Goal: Transaction & Acquisition: Obtain resource

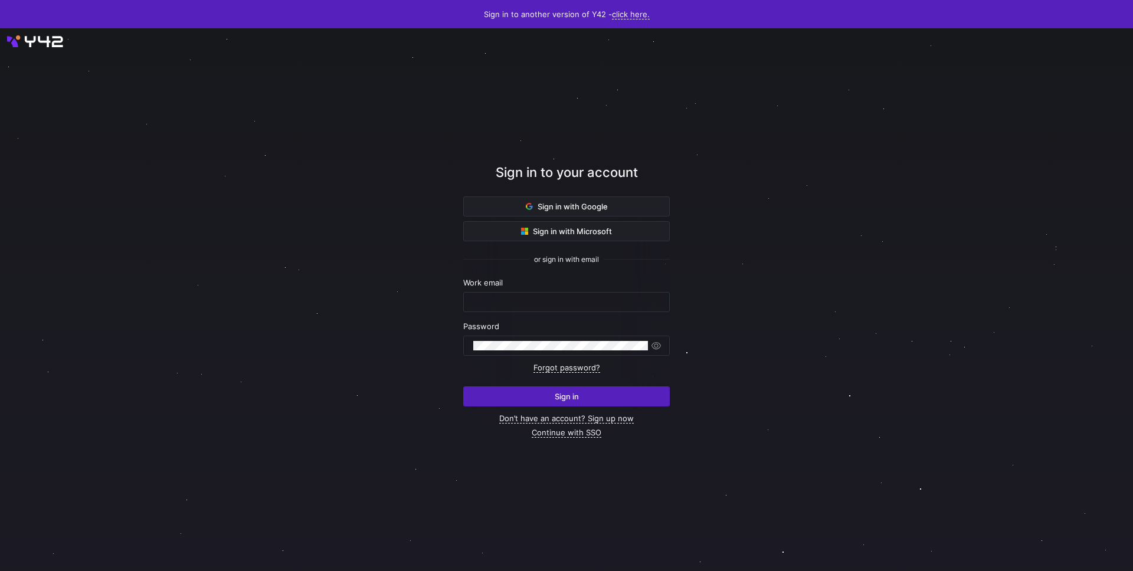
click at [557, 439] on div "Sign in to your account Sign in with Google Sign in with Microsoft or sign in w…" at bounding box center [566, 299] width 207 height 477
click at [555, 437] on link "Continue with SSO" at bounding box center [567, 433] width 70 height 10
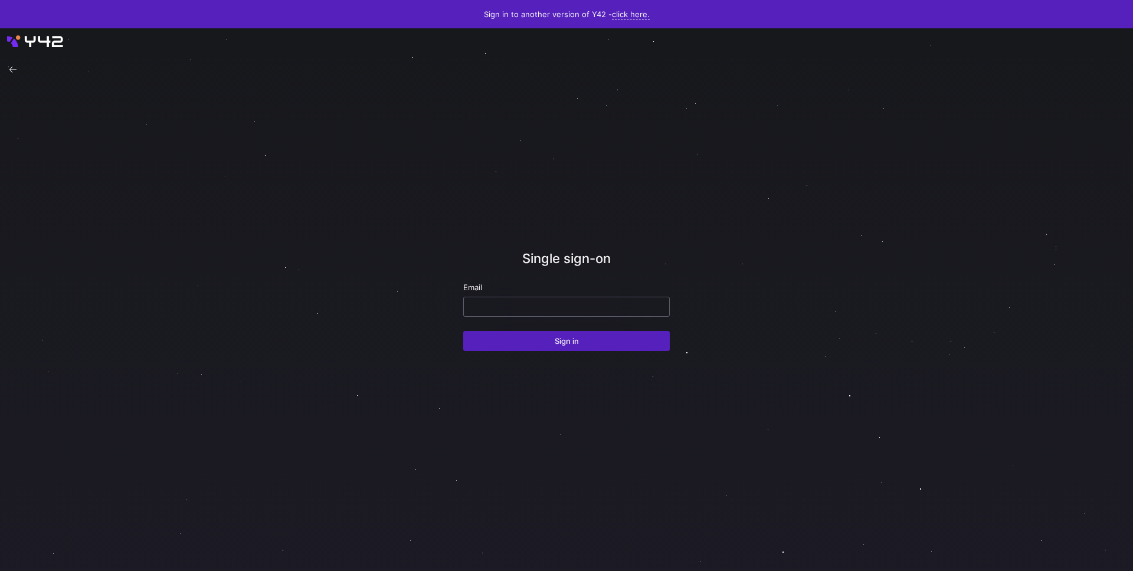
click at [580, 299] on div at bounding box center [566, 306] width 186 height 19
click at [583, 306] on input "email" at bounding box center [566, 306] width 186 height 9
type input "david.mccandless@juvare.com"
click at [463, 331] on button "Sign in" at bounding box center [566, 341] width 207 height 20
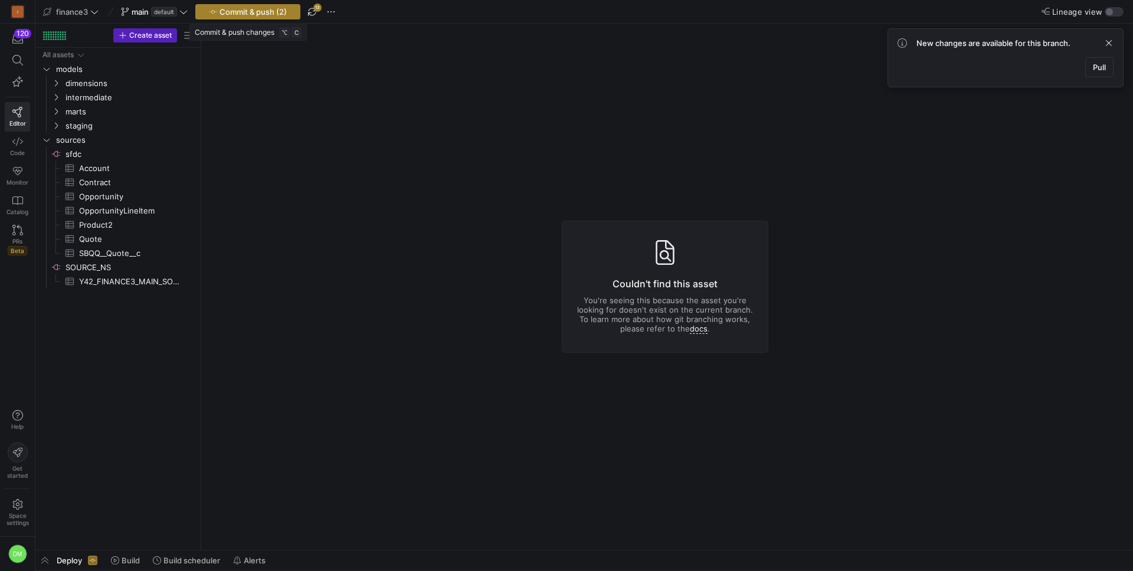
click at [243, 11] on span "Commit & push (2)" at bounding box center [253, 11] width 67 height 9
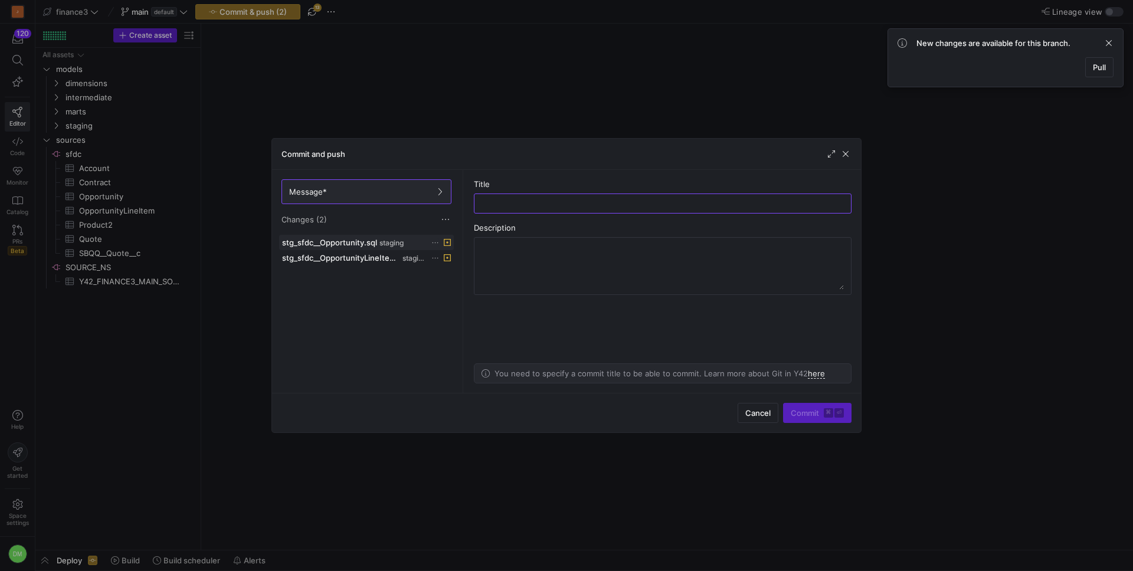
click at [433, 242] on icon at bounding box center [435, 243] width 8 height 8
click at [450, 273] on span "Discard" at bounding box center [452, 275] width 27 height 9
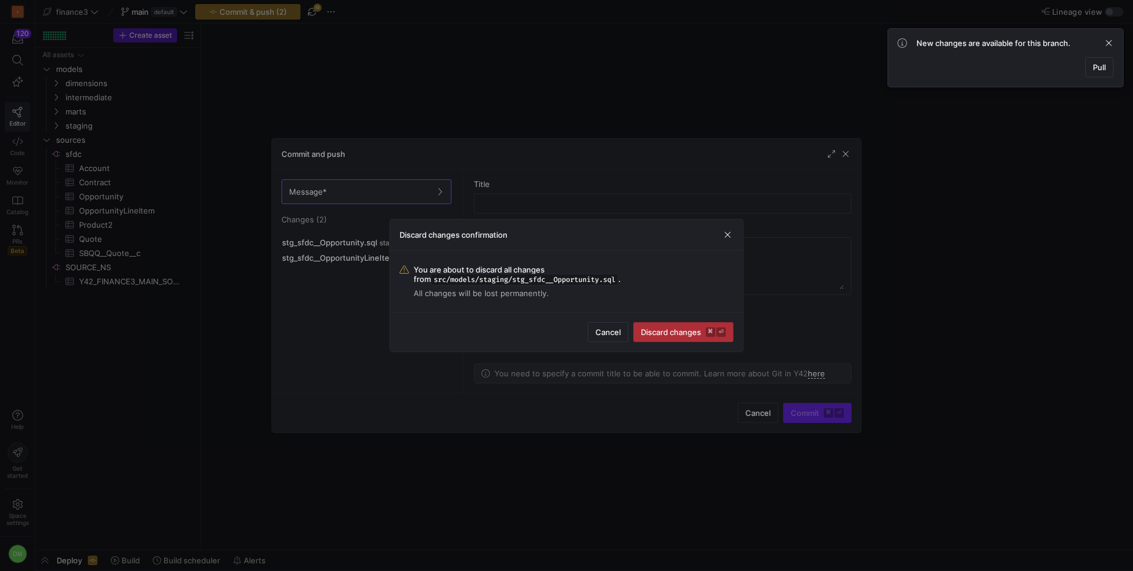
click at [718, 333] on kbd "⏎" at bounding box center [720, 332] width 9 height 9
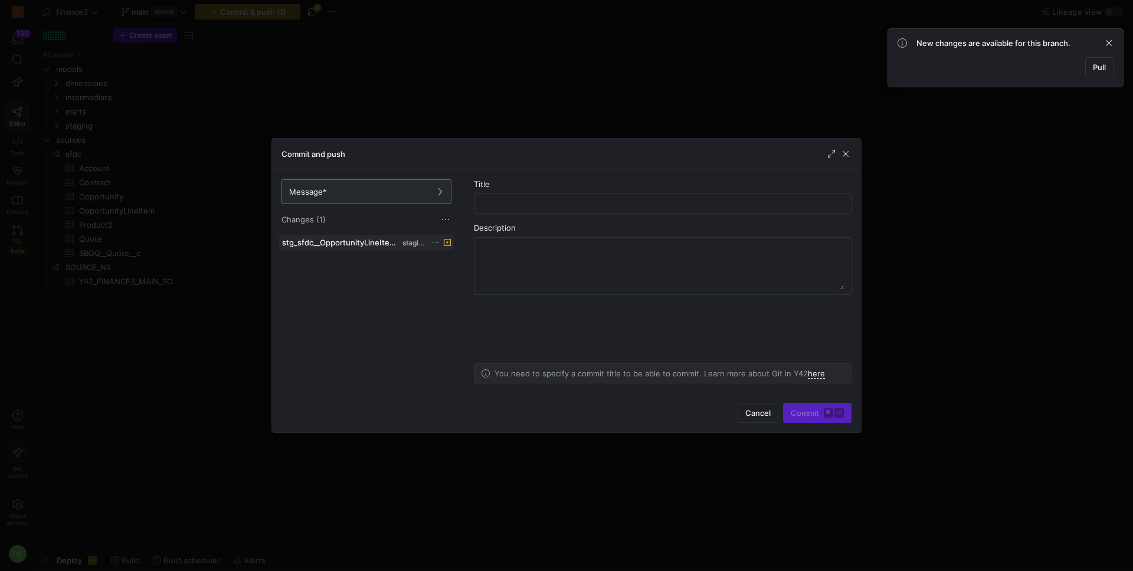
click at [436, 246] on icon at bounding box center [435, 243] width 8 height 8
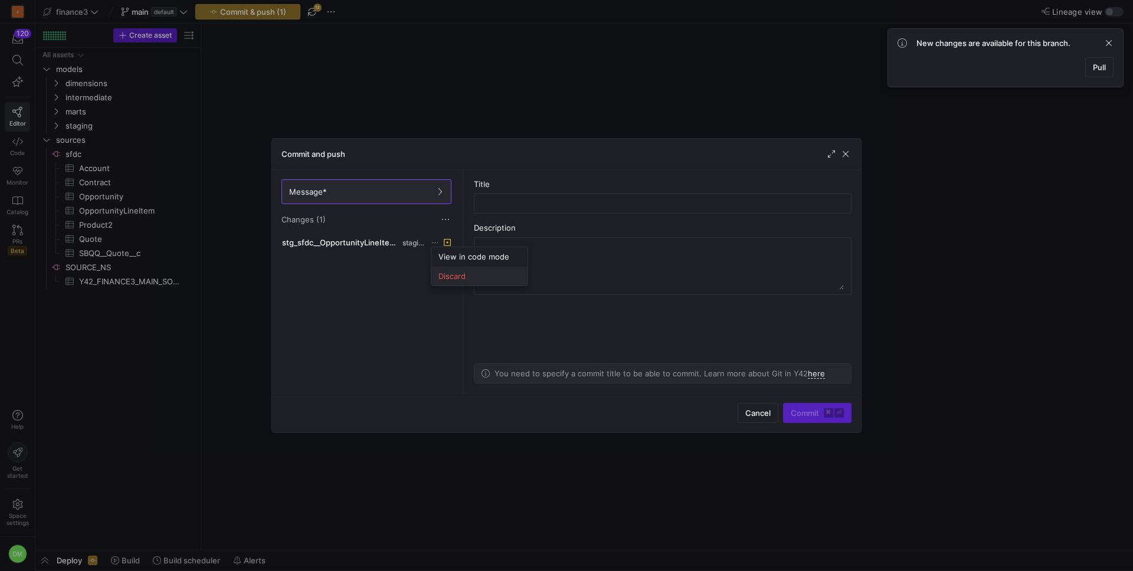
click at [467, 278] on span "Discard" at bounding box center [480, 275] width 82 height 9
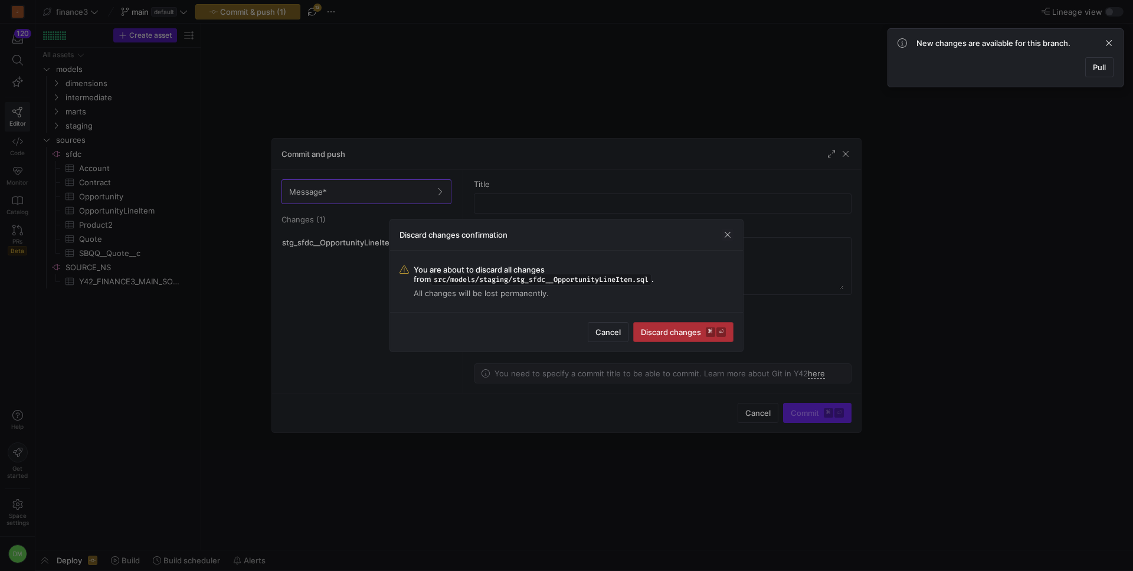
click at [657, 335] on span "Discard changes ⌘ ⏎" at bounding box center [683, 332] width 85 height 9
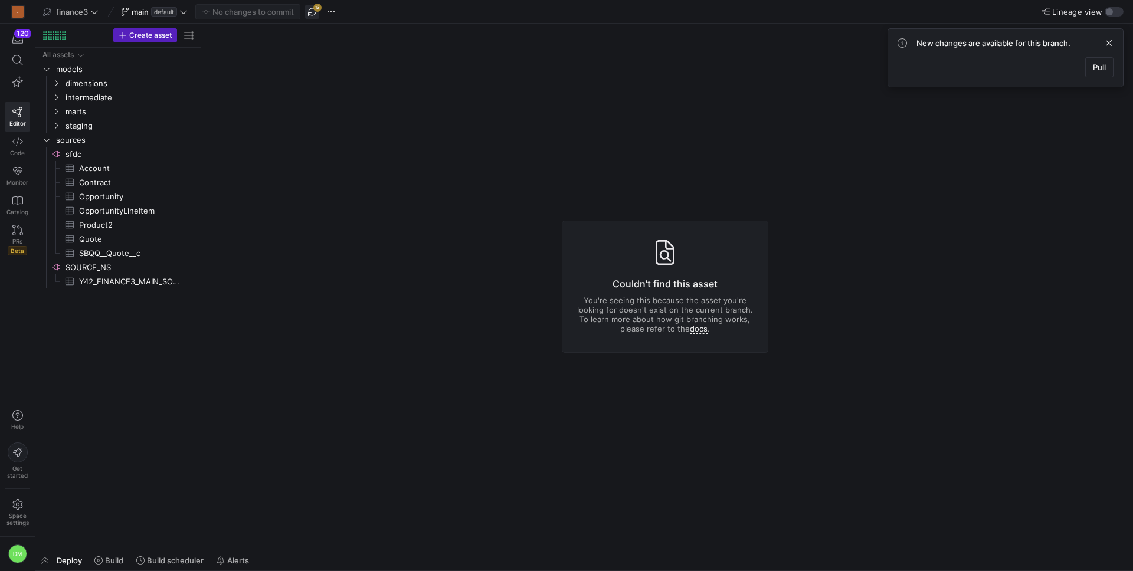
click at [311, 15] on span "button" at bounding box center [312, 12] width 14 height 14
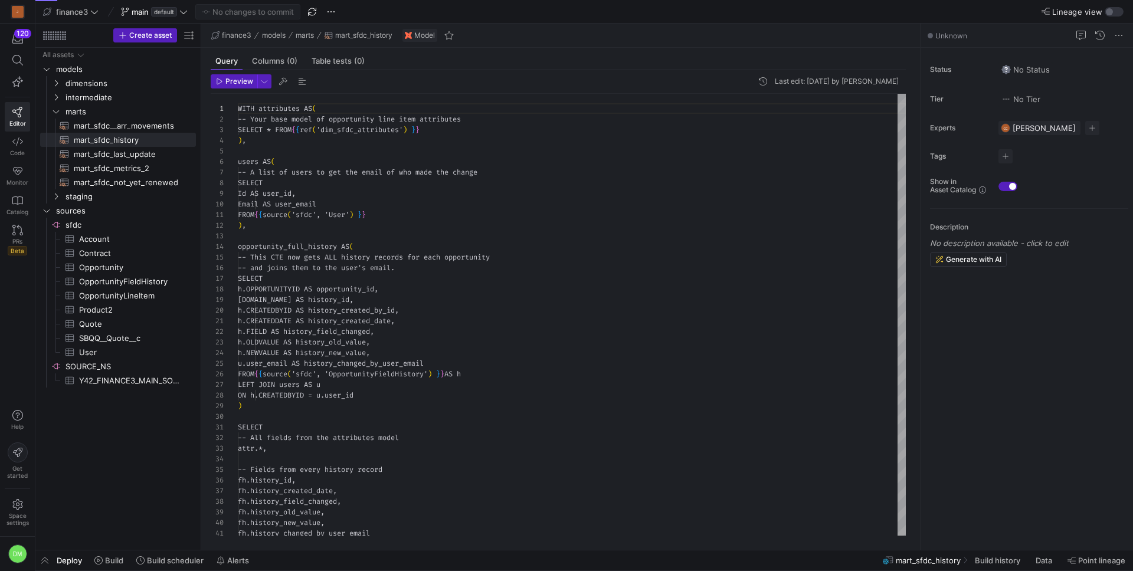
scroll to position [106, 0]
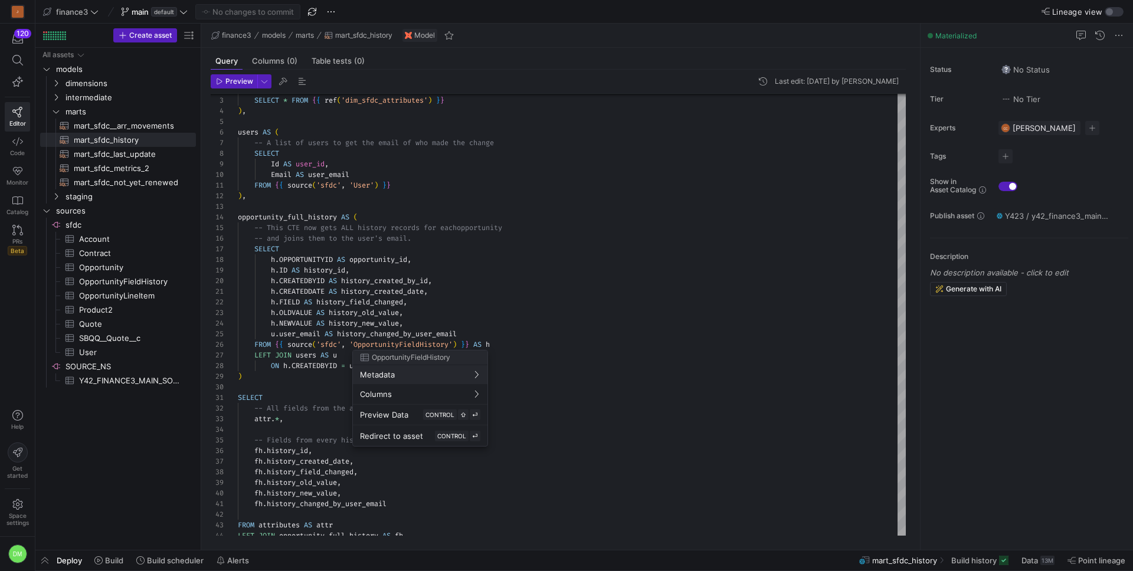
click at [727, 335] on div at bounding box center [566, 285] width 1133 height 571
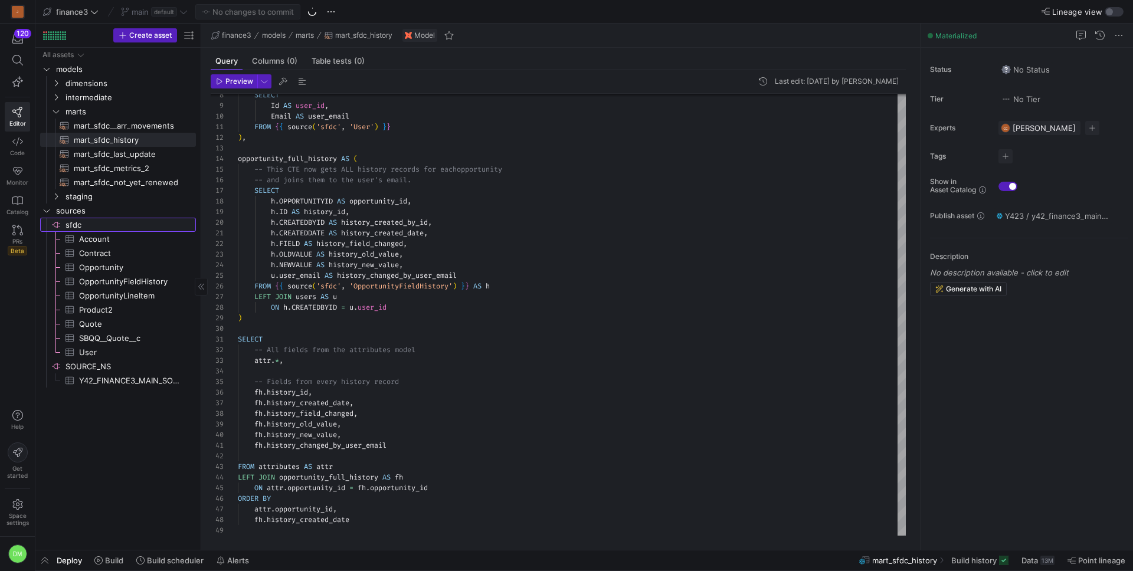
click at [95, 224] on span "sfdc​​​​​​​​" at bounding box center [130, 225] width 129 height 14
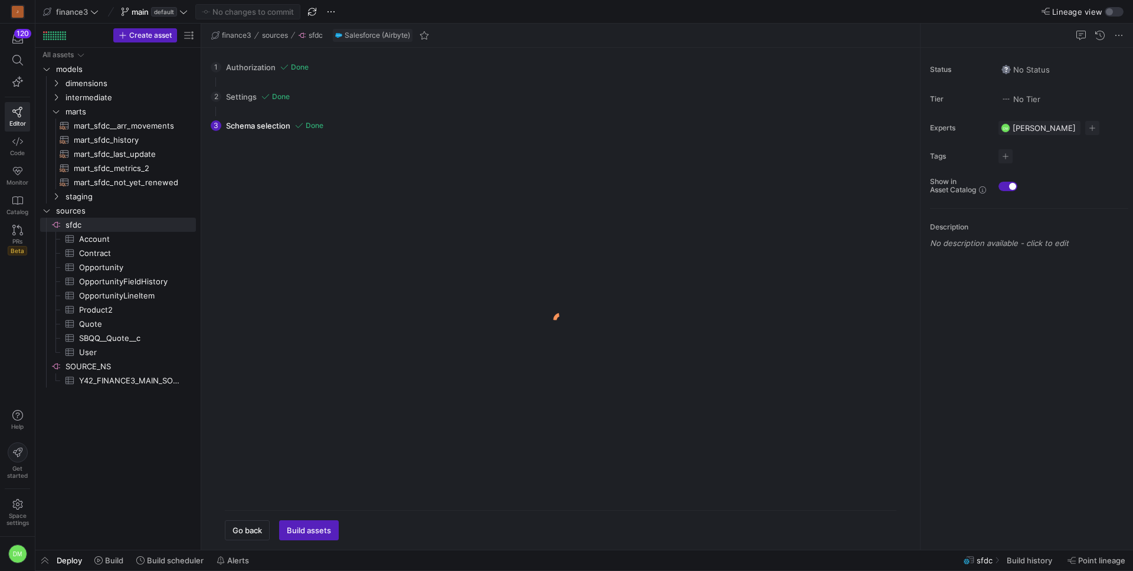
click at [244, 93] on div "2 Settings Done Configure your connector settings. Sandbox Start Date [DATE] Go…" at bounding box center [558, 97] width 695 height 30
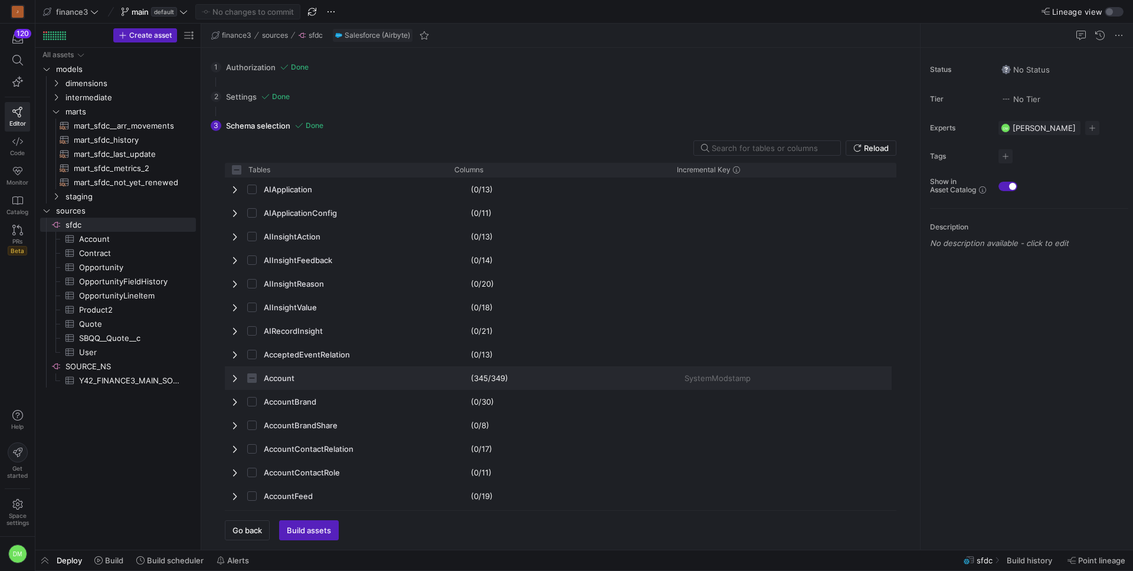
checkbox input "false"
click at [251, 531] on span "Go back" at bounding box center [248, 530] width 30 height 9
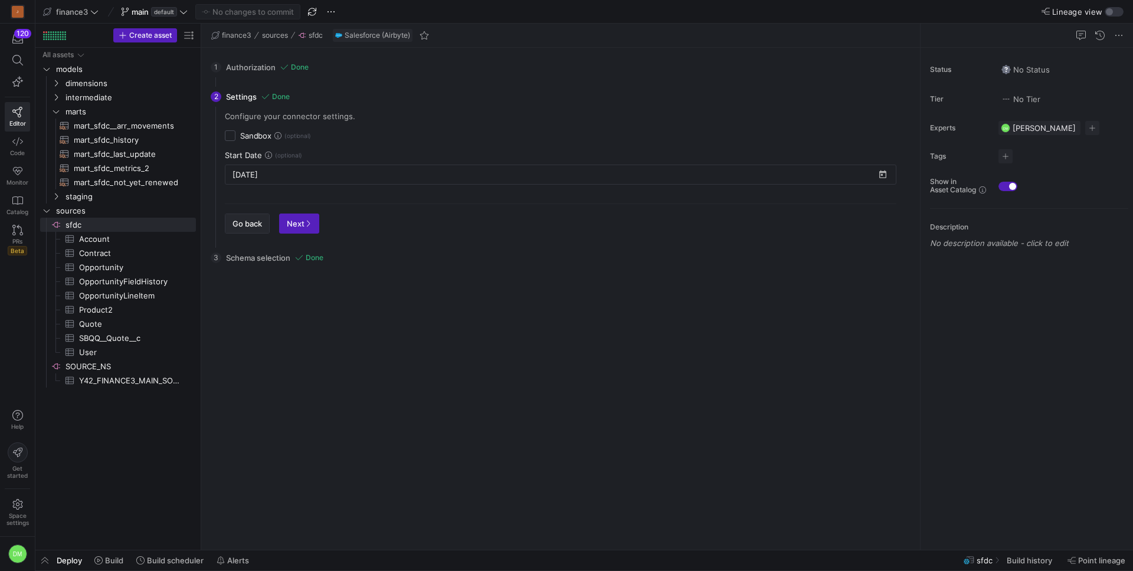
click at [256, 225] on span "Go back" at bounding box center [248, 223] width 30 height 9
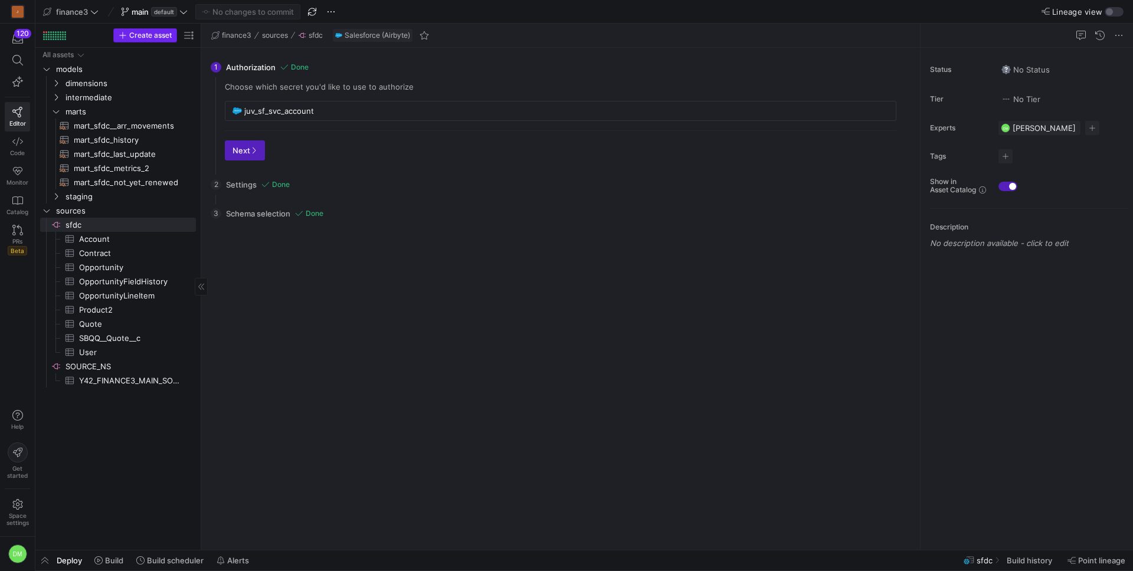
click at [161, 31] on span "Create asset" at bounding box center [150, 35] width 42 height 8
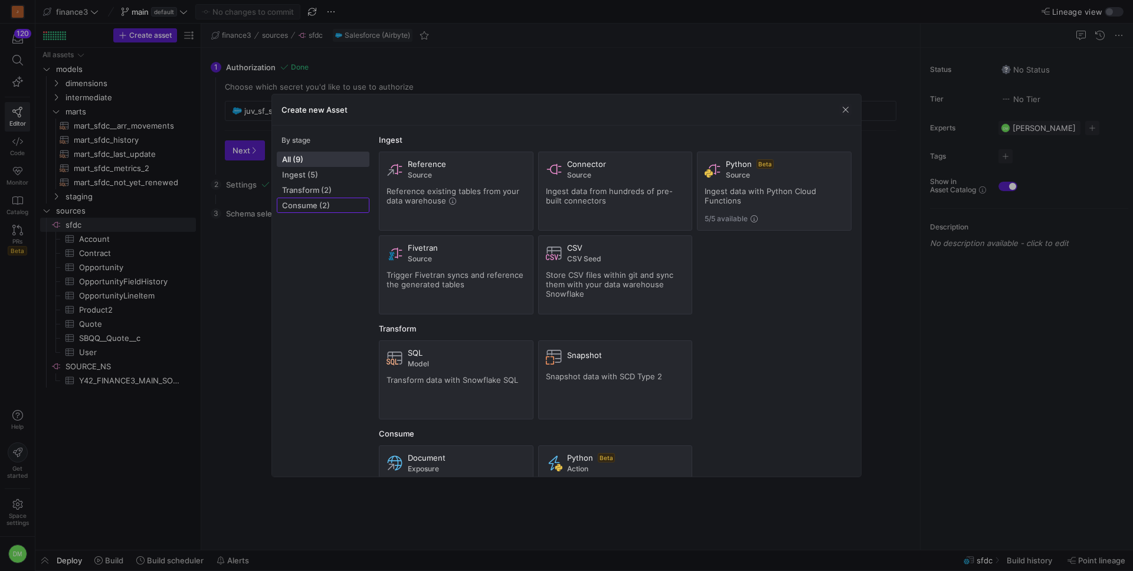
click at [315, 205] on span "Consume (2)" at bounding box center [323, 205] width 82 height 9
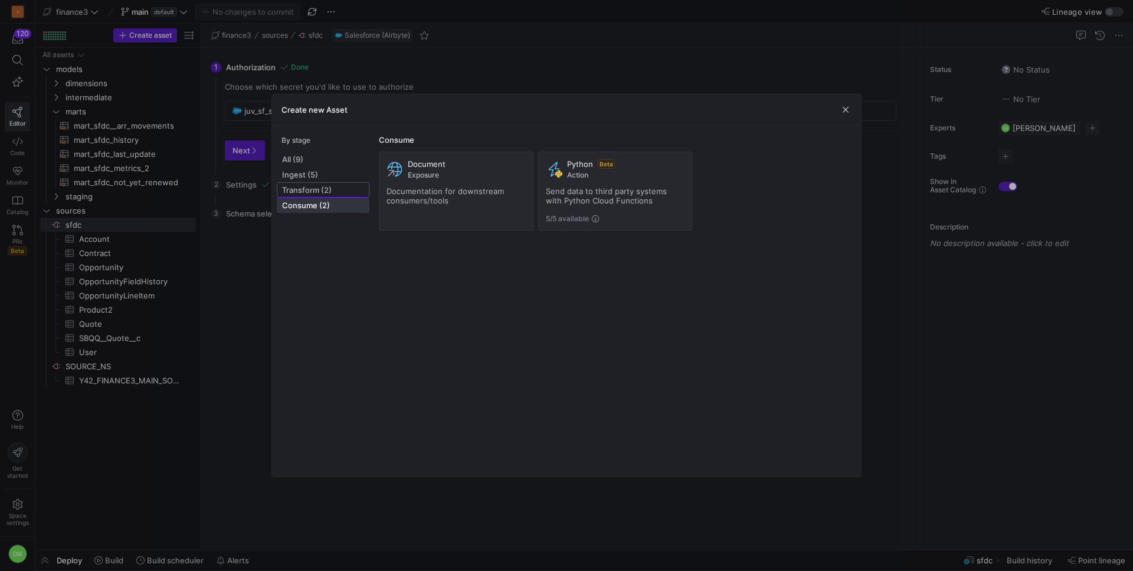
click at [306, 182] on button "Transform (2)" at bounding box center [323, 189] width 93 height 15
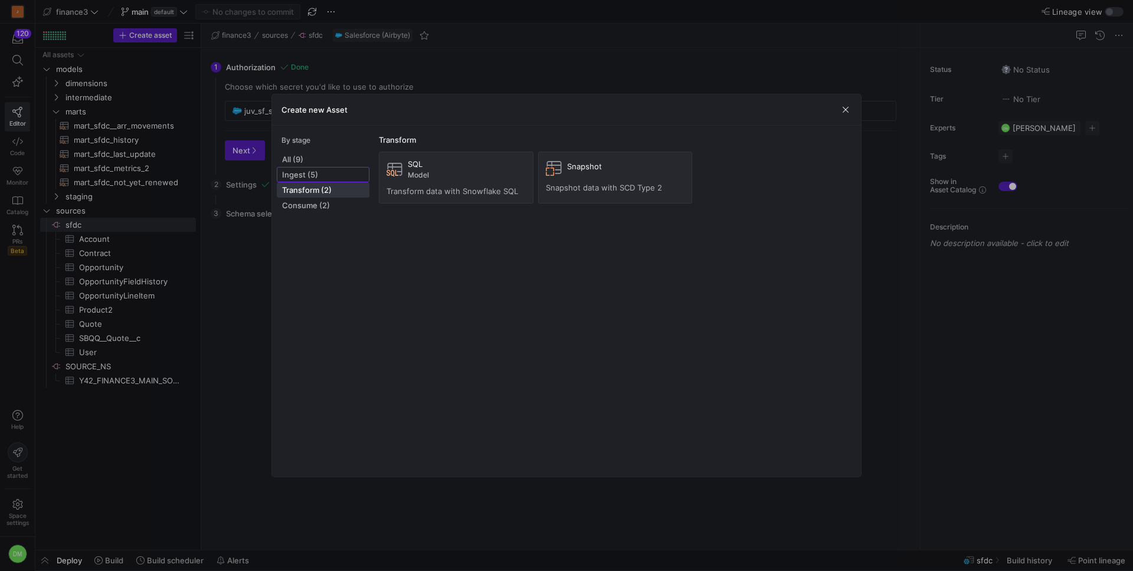
click at [305, 177] on span "Ingest (5)" at bounding box center [323, 174] width 82 height 9
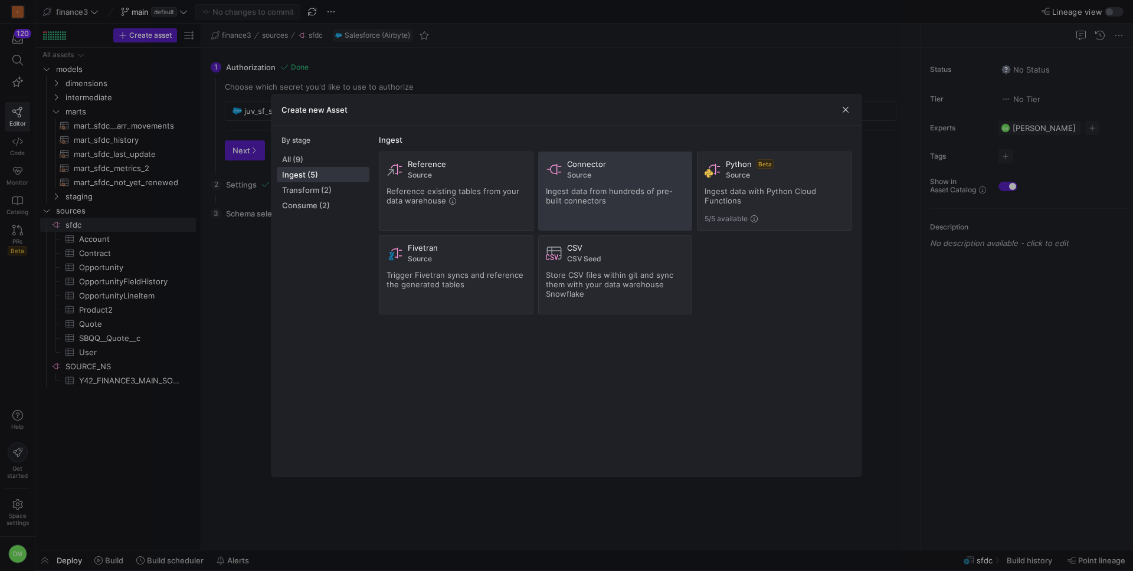
click at [667, 200] on div "Ingest data from hundreds of pre-built connectors" at bounding box center [615, 195] width 139 height 19
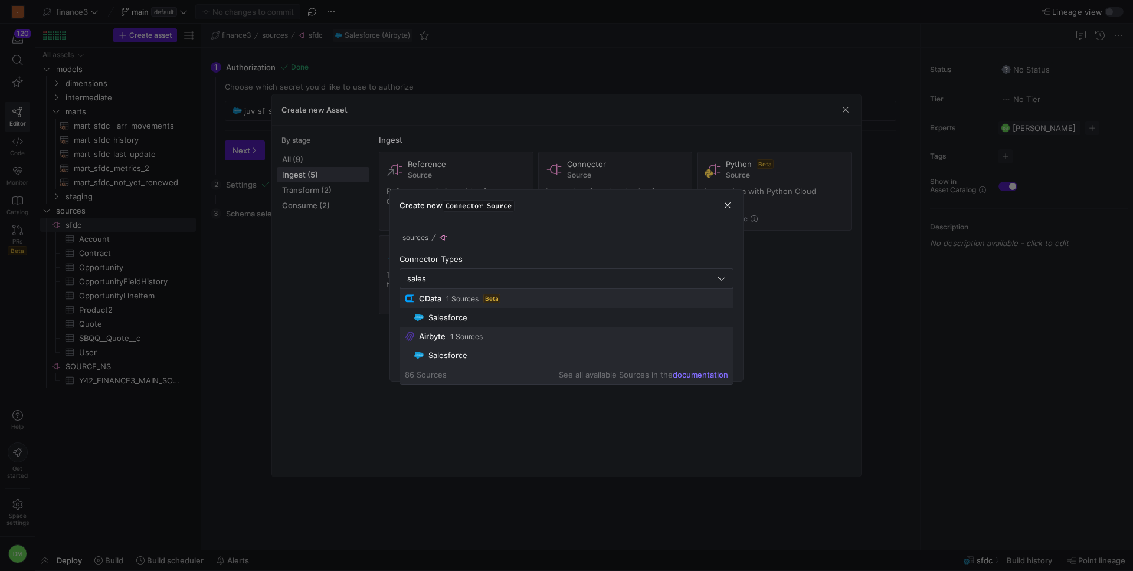
click at [473, 361] on mat-option "Salesforce" at bounding box center [566, 355] width 333 height 19
type input "Salesforce"
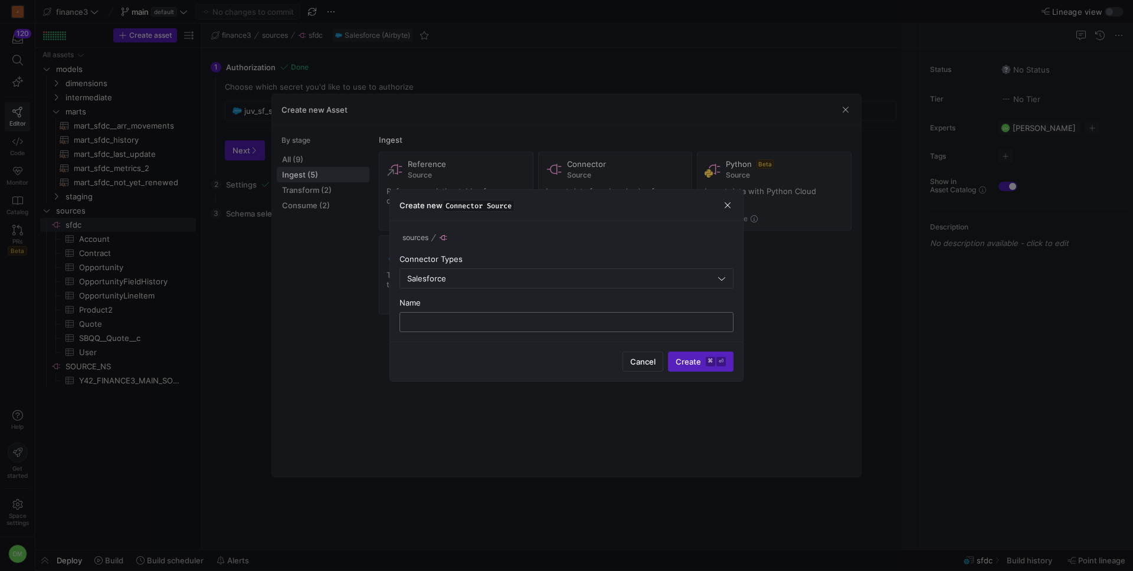
click at [522, 324] on input "text" at bounding box center [567, 322] width 314 height 9
type input "a"
click at [699, 365] on span "Create ⌘ ⏎" at bounding box center [701, 361] width 50 height 9
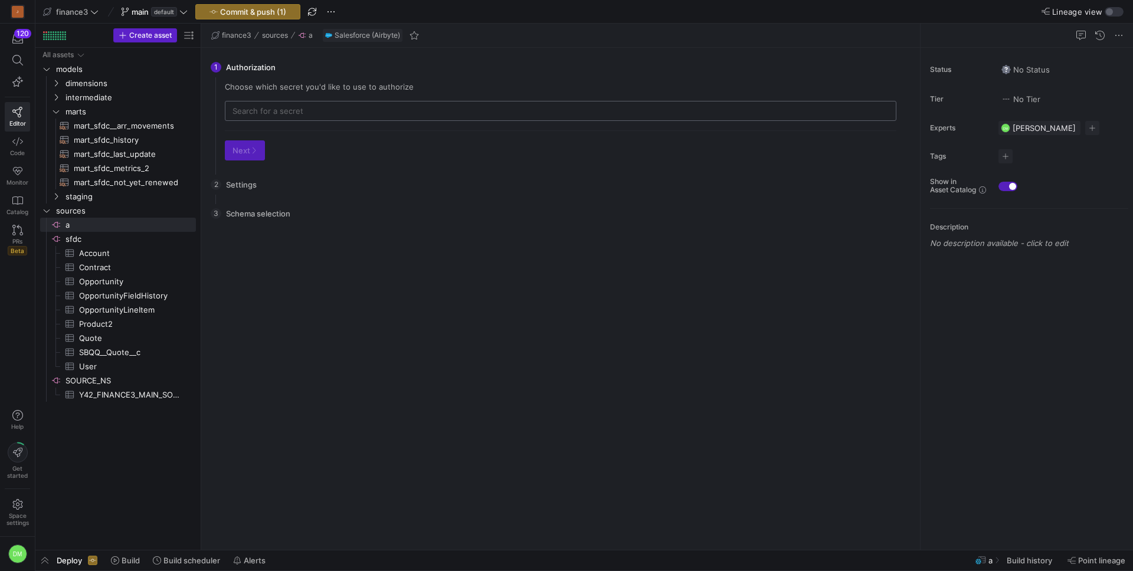
click at [313, 112] on input "text" at bounding box center [561, 110] width 656 height 9
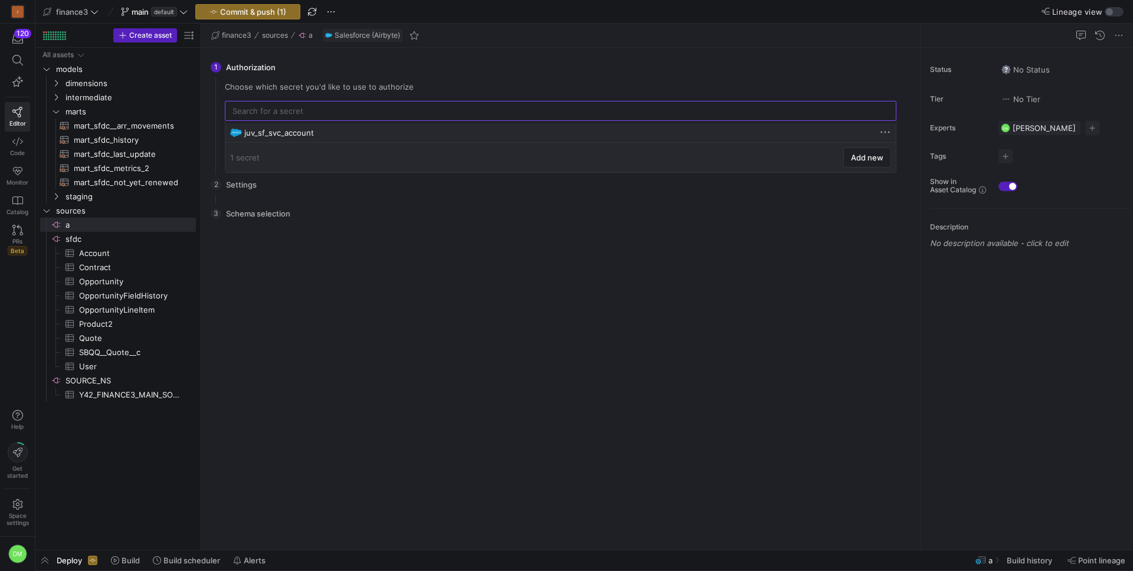
click at [313, 133] on div "juv_sf_svc_account" at bounding box center [561, 132] width 635 height 9
type input "juv_sf_svc_account"
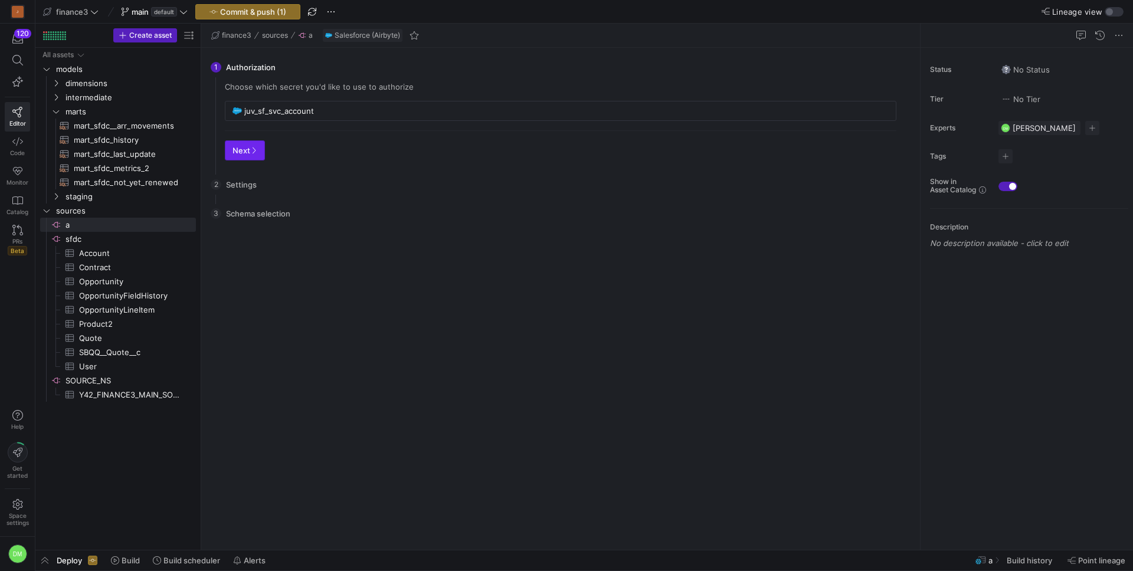
click at [250, 152] on icon "button" at bounding box center [253, 150] width 7 height 7
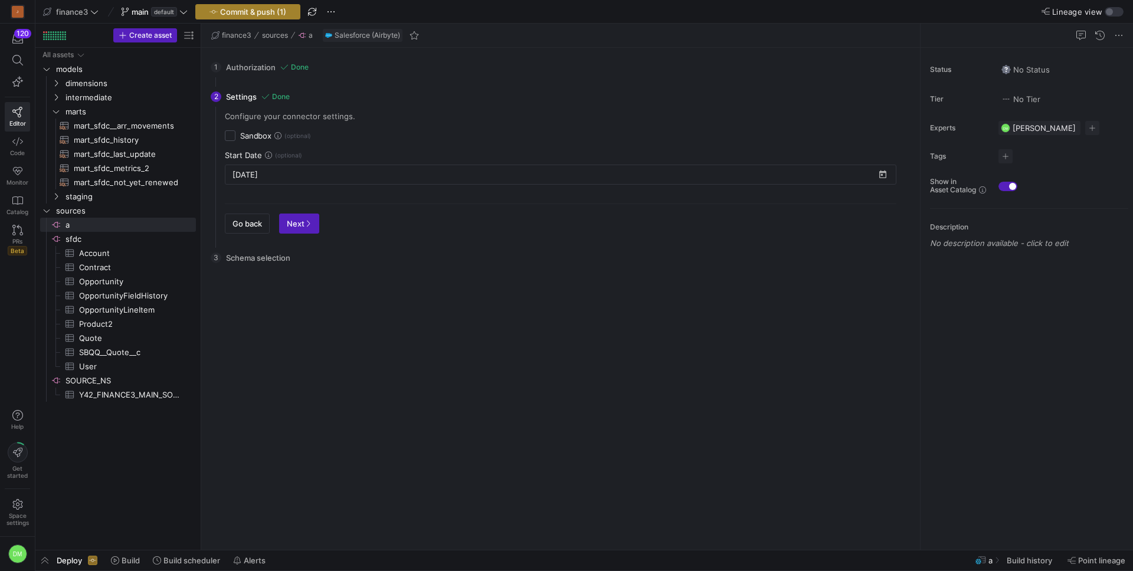
click at [210, 11] on icon "button" at bounding box center [214, 12] width 8 height 8
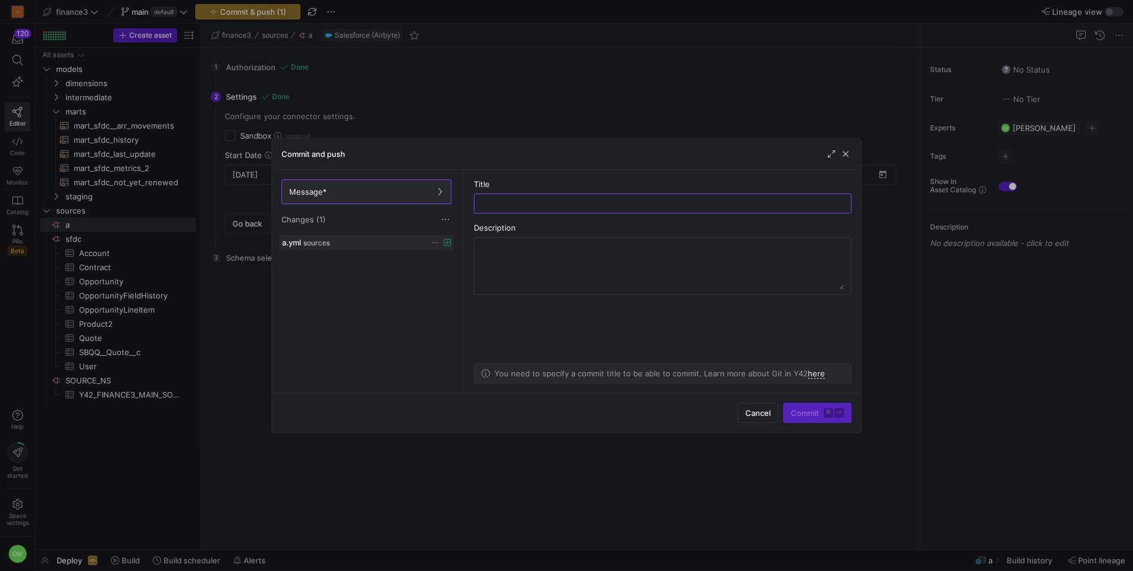
click at [436, 246] on icon at bounding box center [435, 243] width 8 height 8
click at [457, 279] on span "Discard" at bounding box center [452, 275] width 27 height 9
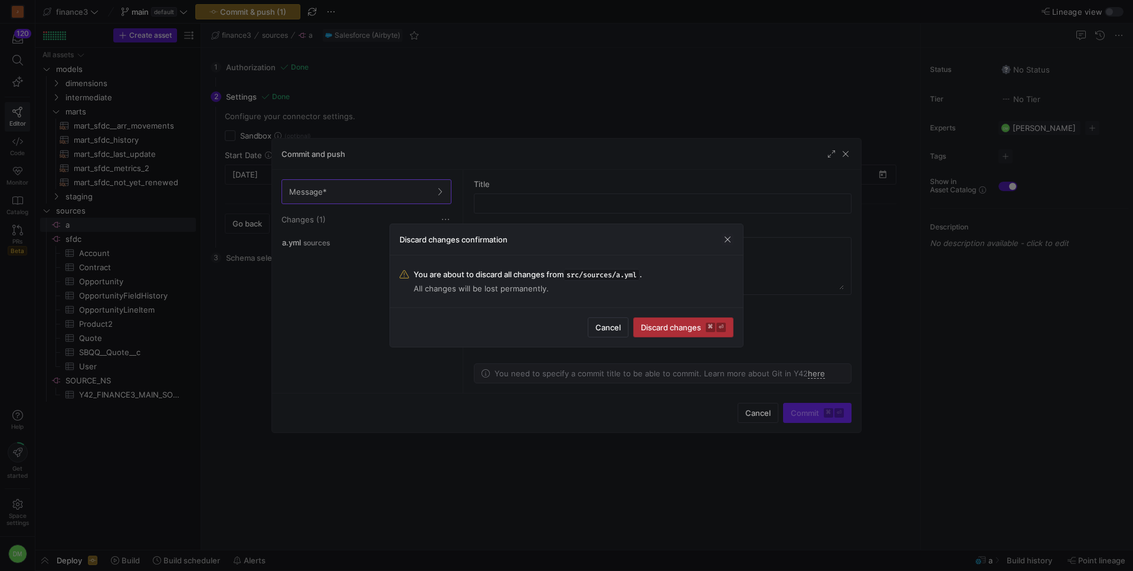
click at [655, 332] on span "submit" at bounding box center [683, 327] width 99 height 19
